Goal: Transaction & Acquisition: Purchase product/service

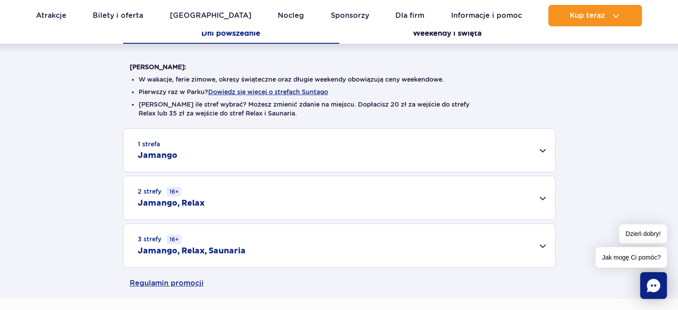
scroll to position [223, 0]
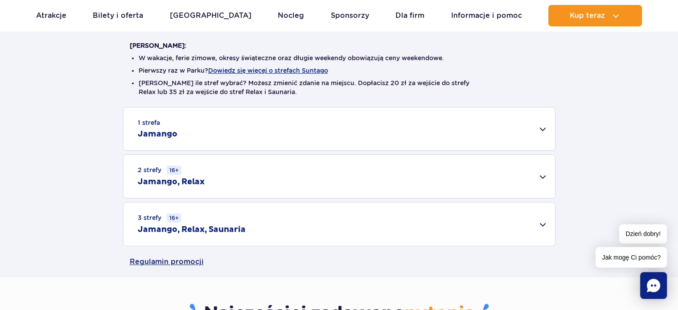
click at [180, 139] on div "1 strefa Jamango" at bounding box center [338, 128] width 431 height 43
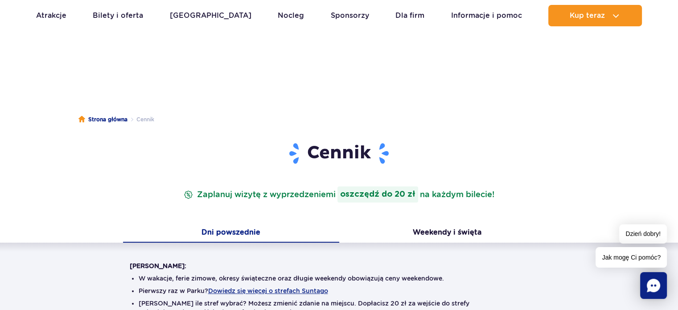
scroll to position [0, 0]
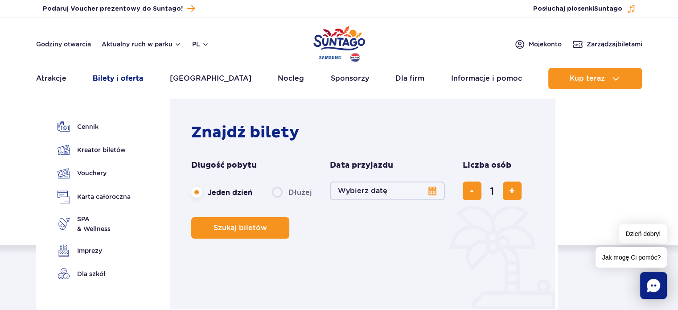
click at [143, 80] on link "Bilety i oferta" at bounding box center [118, 78] width 50 height 21
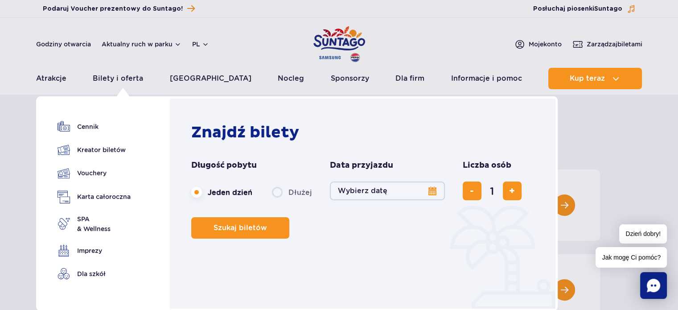
click at [435, 189] on button "Wybierz datę" at bounding box center [387, 190] width 115 height 19
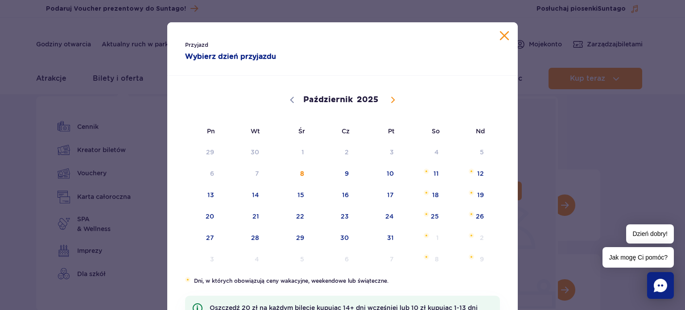
click at [391, 99] on icon at bounding box center [393, 100] width 6 height 6
select select "10"
click at [258, 196] on span "11" at bounding box center [243, 195] width 45 height 21
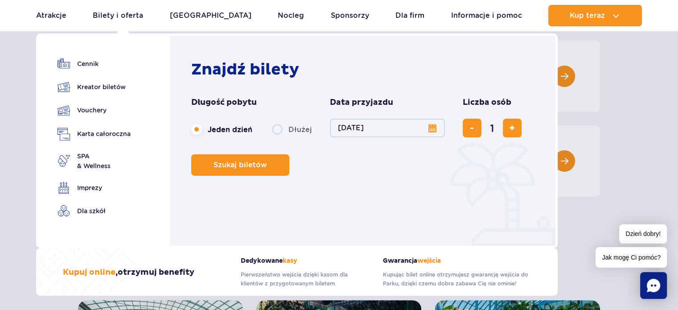
scroll to position [134, 0]
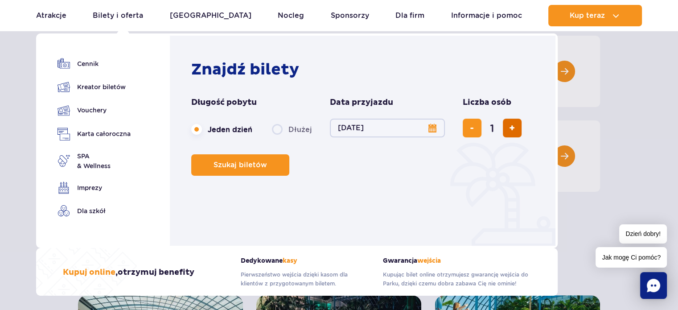
click at [510, 135] on button "dodaj bilet" at bounding box center [512, 128] width 19 height 19
click at [511, 133] on button "dodaj bilet" at bounding box center [512, 128] width 19 height 19
type input "3"
click at [262, 168] on span "Szukaj biletów" at bounding box center [236, 165] width 53 height 8
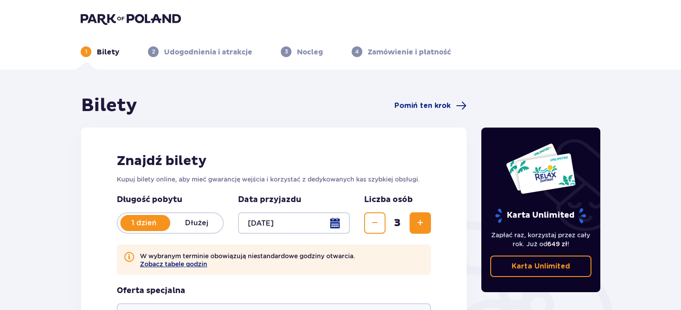
click at [194, 265] on button "Zobacz tabelę godzin" at bounding box center [173, 263] width 67 height 7
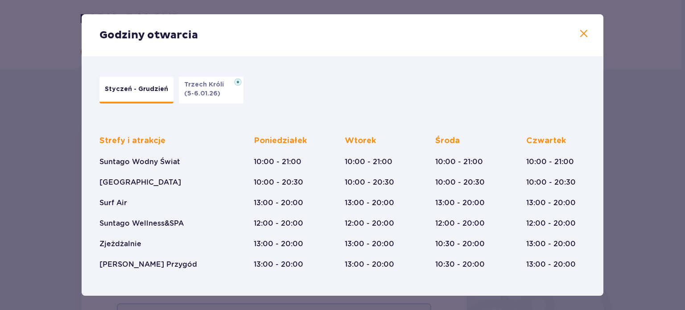
click at [583, 33] on span at bounding box center [583, 34] width 11 height 11
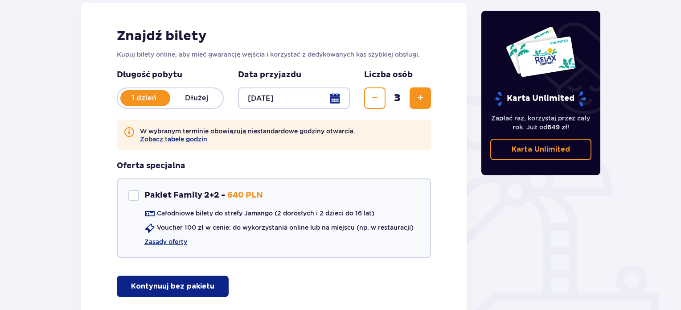
scroll to position [178, 0]
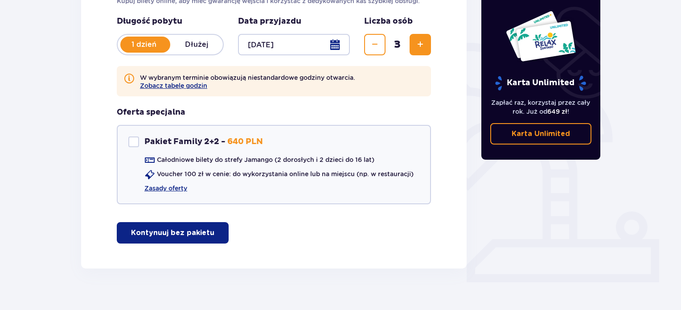
click at [201, 231] on p "Kontynuuj bez pakietu" at bounding box center [172, 233] width 83 height 10
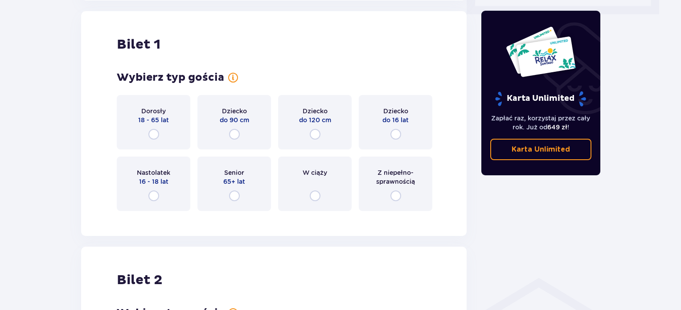
scroll to position [447, 0]
click at [152, 135] on input "radio" at bounding box center [153, 133] width 11 height 11
radio input "true"
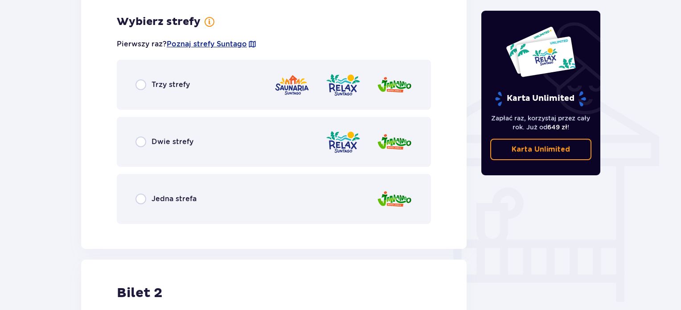
scroll to position [664, 0]
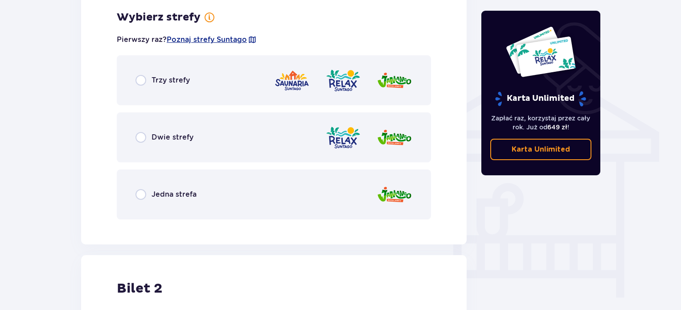
click at [140, 189] on input "radio" at bounding box center [141, 194] width 11 height 11
radio input "true"
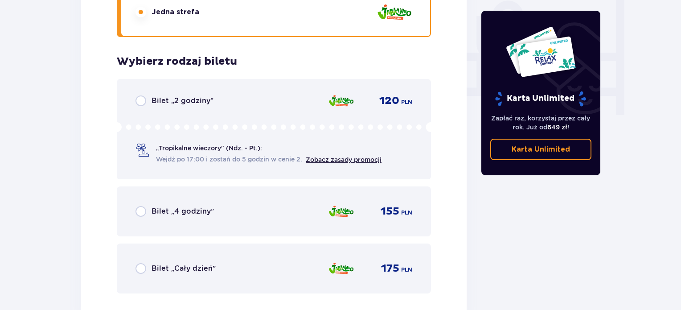
scroll to position [846, 0]
click at [145, 211] on input "radio" at bounding box center [141, 211] width 11 height 11
radio input "true"
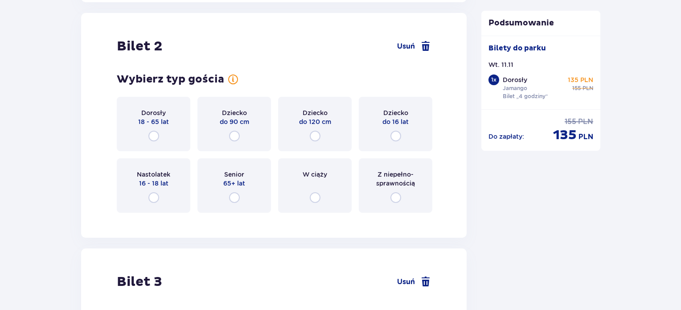
scroll to position [1164, 0]
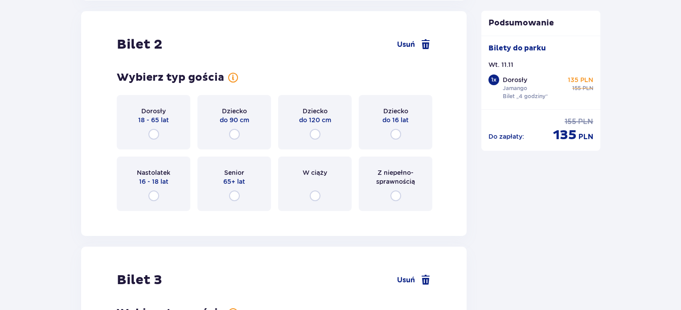
click at [155, 135] on input "radio" at bounding box center [153, 134] width 11 height 11
radio input "true"
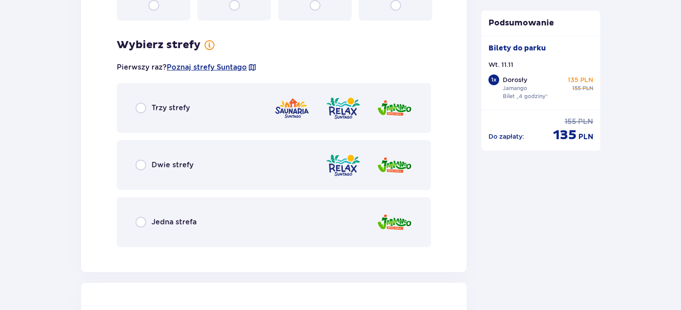
scroll to position [1382, 0]
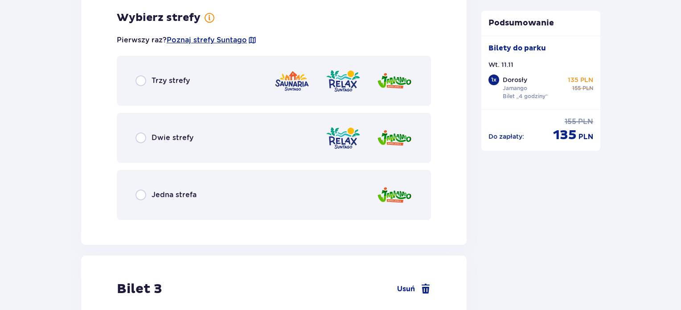
click at [147, 193] on div "Jedna strefa" at bounding box center [166, 194] width 61 height 11
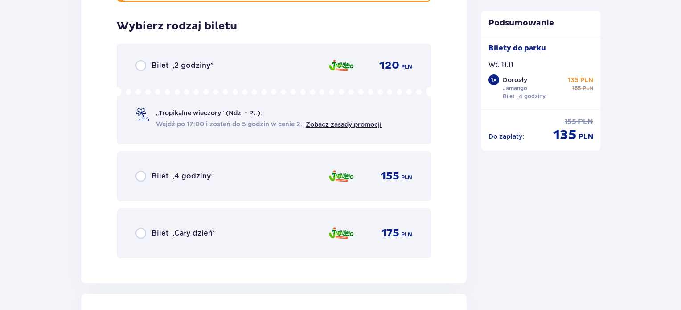
scroll to position [1608, 0]
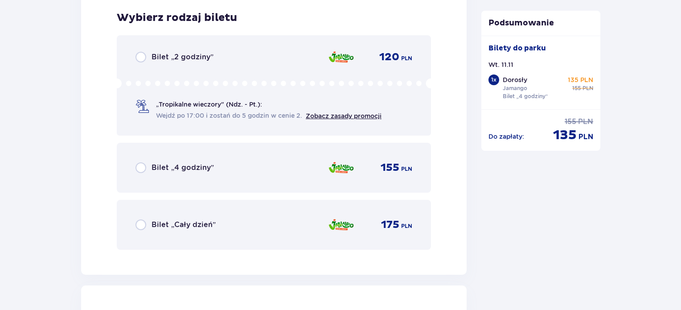
click at [149, 167] on div "Bilet „4 godziny”" at bounding box center [175, 167] width 78 height 11
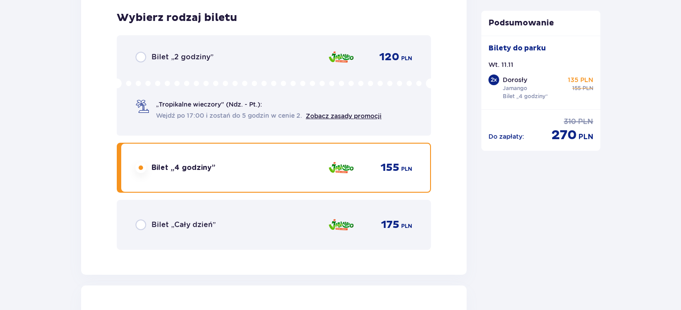
scroll to position [1882, 0]
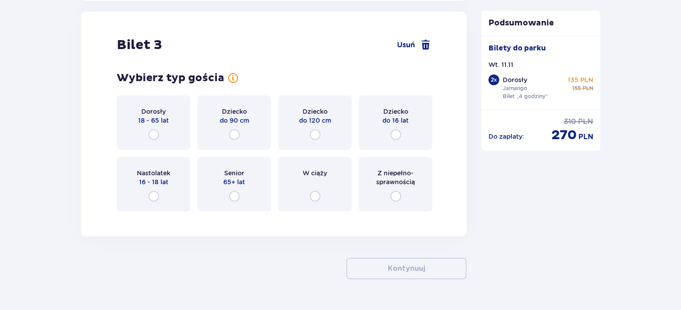
click at [398, 135] on input "radio" at bounding box center [395, 134] width 11 height 11
radio input "true"
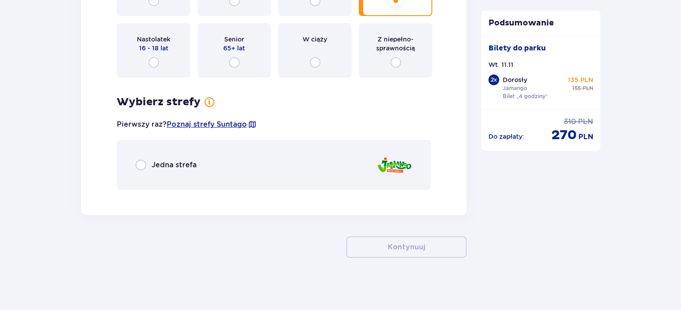
scroll to position [2016, 0]
click at [136, 162] on input "radio" at bounding box center [141, 164] width 11 height 11
radio input "true"
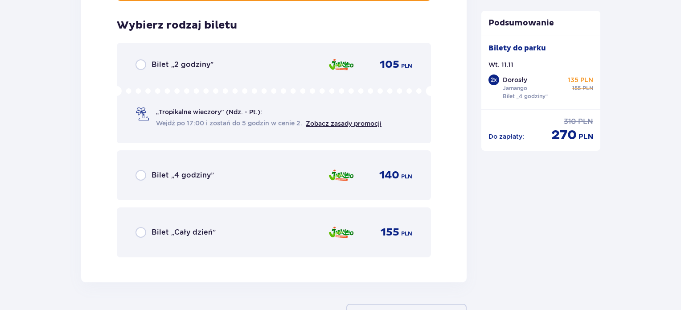
scroll to position [2212, 0]
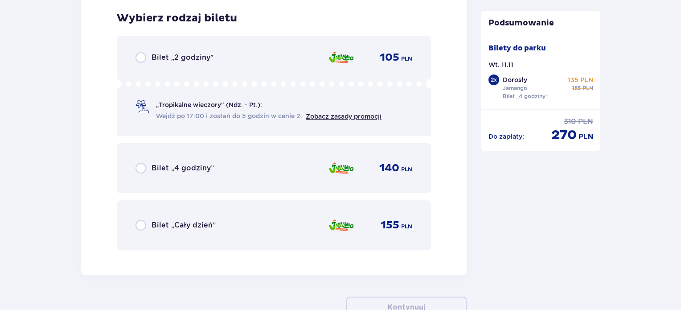
click at [175, 172] on div "Bilet „4 godziny”" at bounding box center [175, 168] width 78 height 11
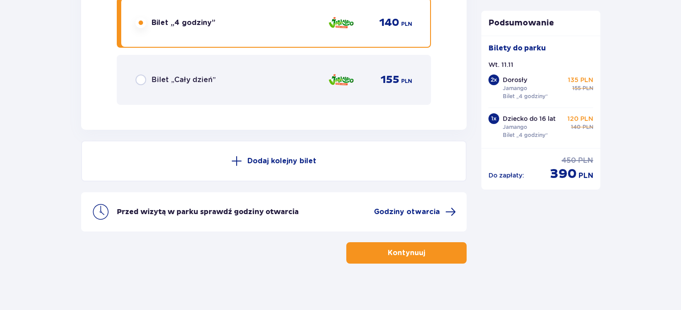
scroll to position [2362, 0]
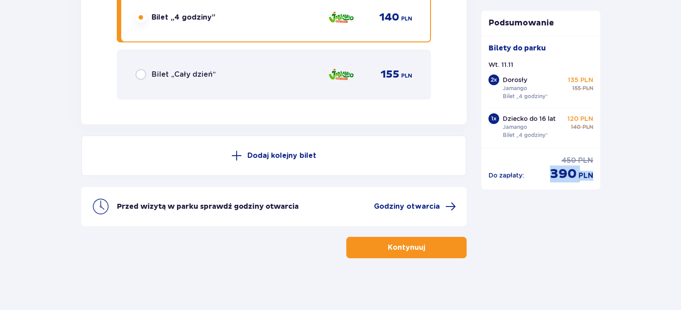
drag, startPoint x: 553, startPoint y: 173, endPoint x: 596, endPoint y: 173, distance: 43.7
click at [596, 173] on div "Do zapłaty : cena regularna 450 PLN cena po obniżce 390 PLN" at bounding box center [540, 165] width 119 height 34
